Goal: Register for event/course

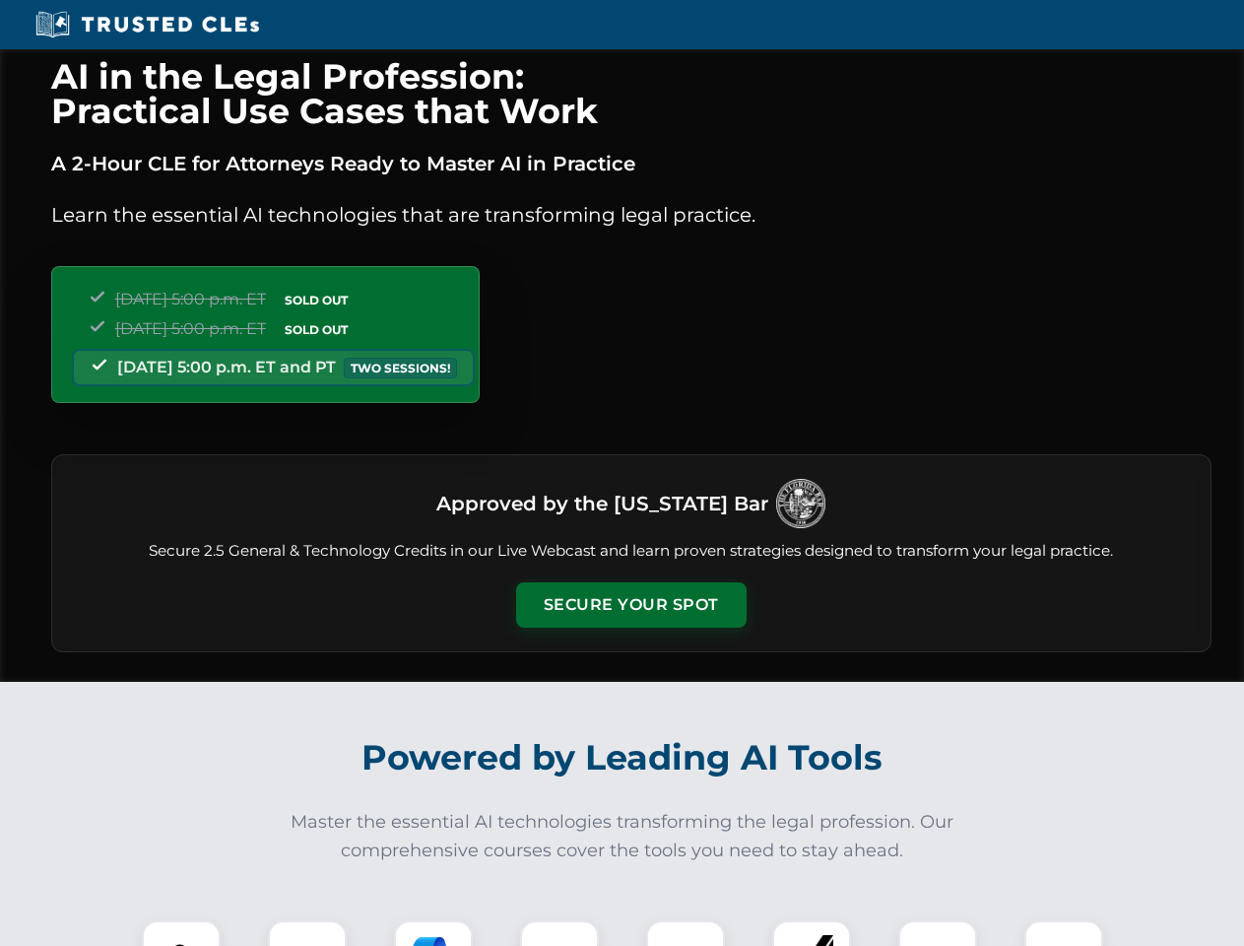
click at [631, 605] on button "Secure Your Spot" at bounding box center [631, 604] width 231 height 45
click at [181, 933] on img at bounding box center [181, 959] width 57 height 57
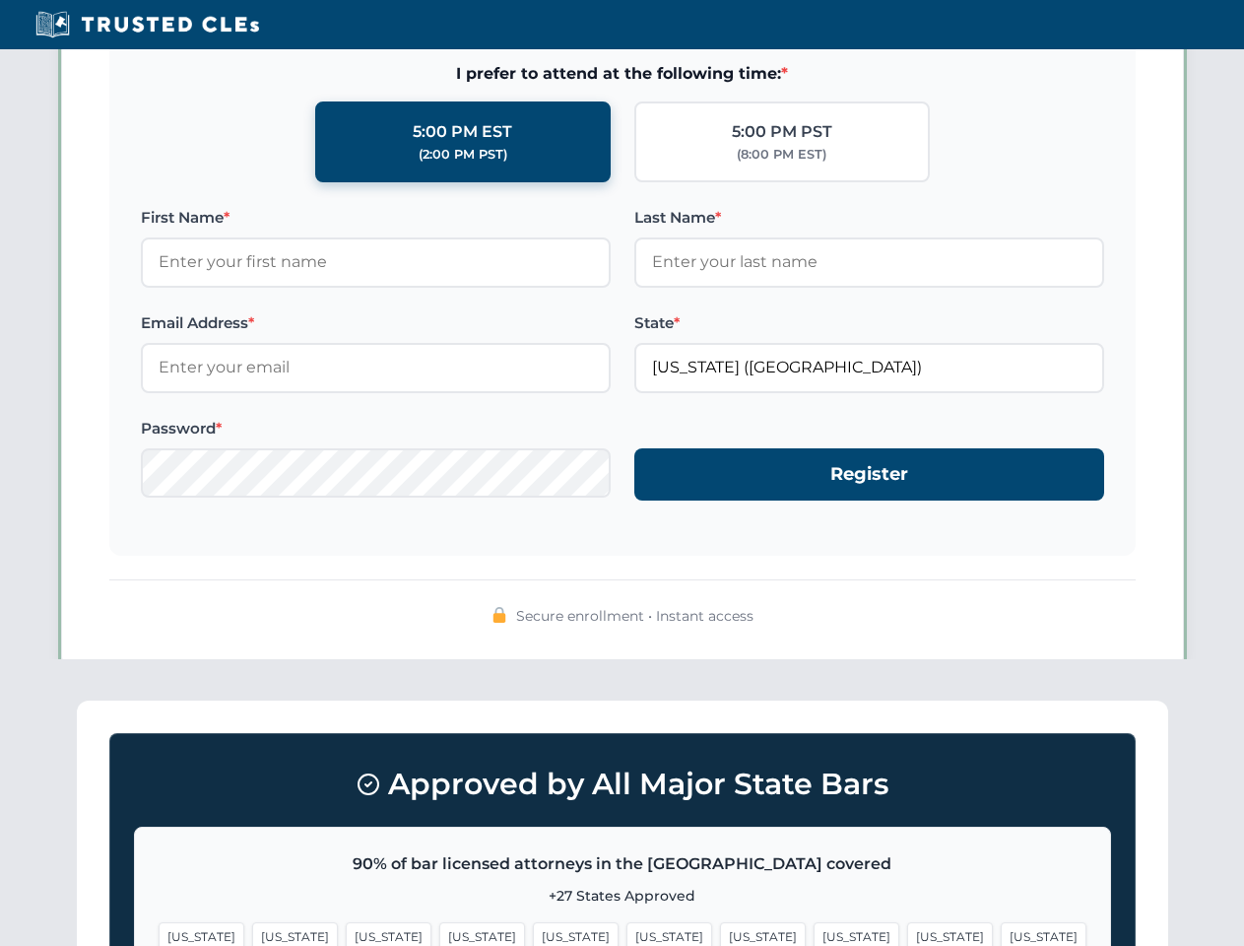
click at [720, 933] on span "[US_STATE]" at bounding box center [763, 936] width 86 height 29
click at [907, 933] on span "[US_STATE]" at bounding box center [950, 936] width 86 height 29
